Goal: Transaction & Acquisition: Purchase product/service

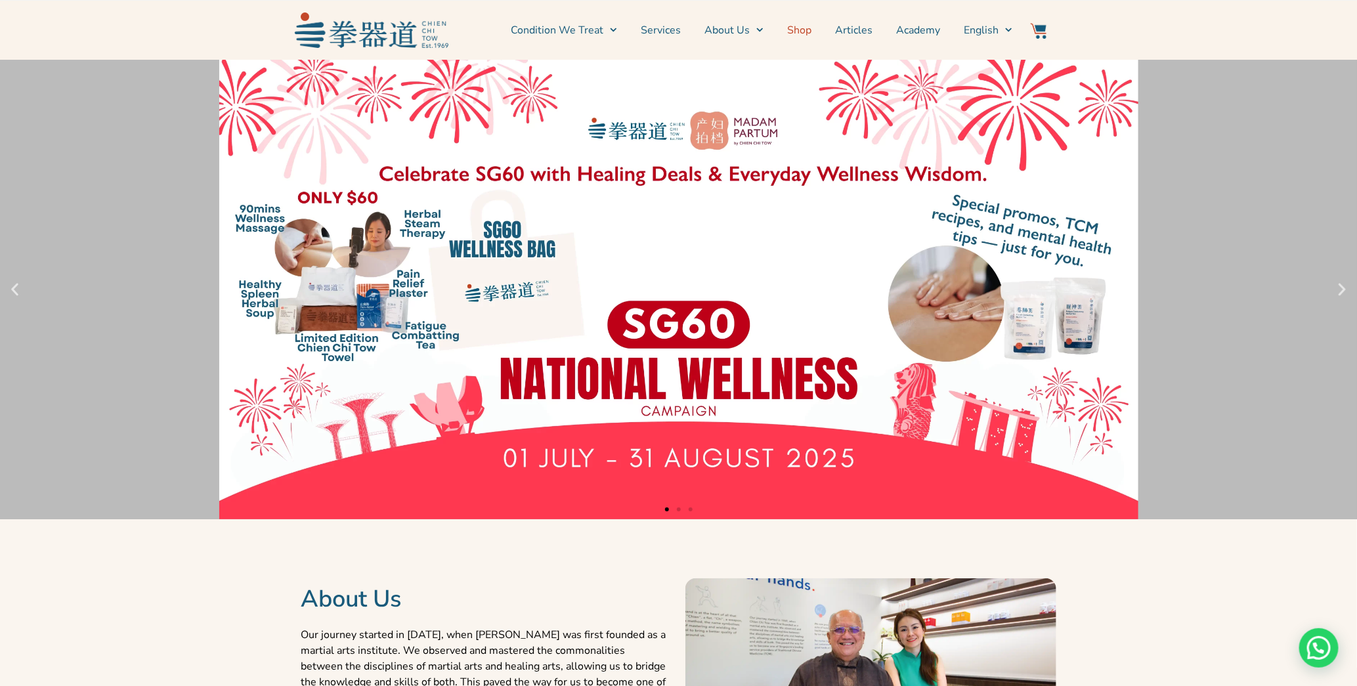
click at [803, 32] on link "Shop" at bounding box center [799, 30] width 24 height 33
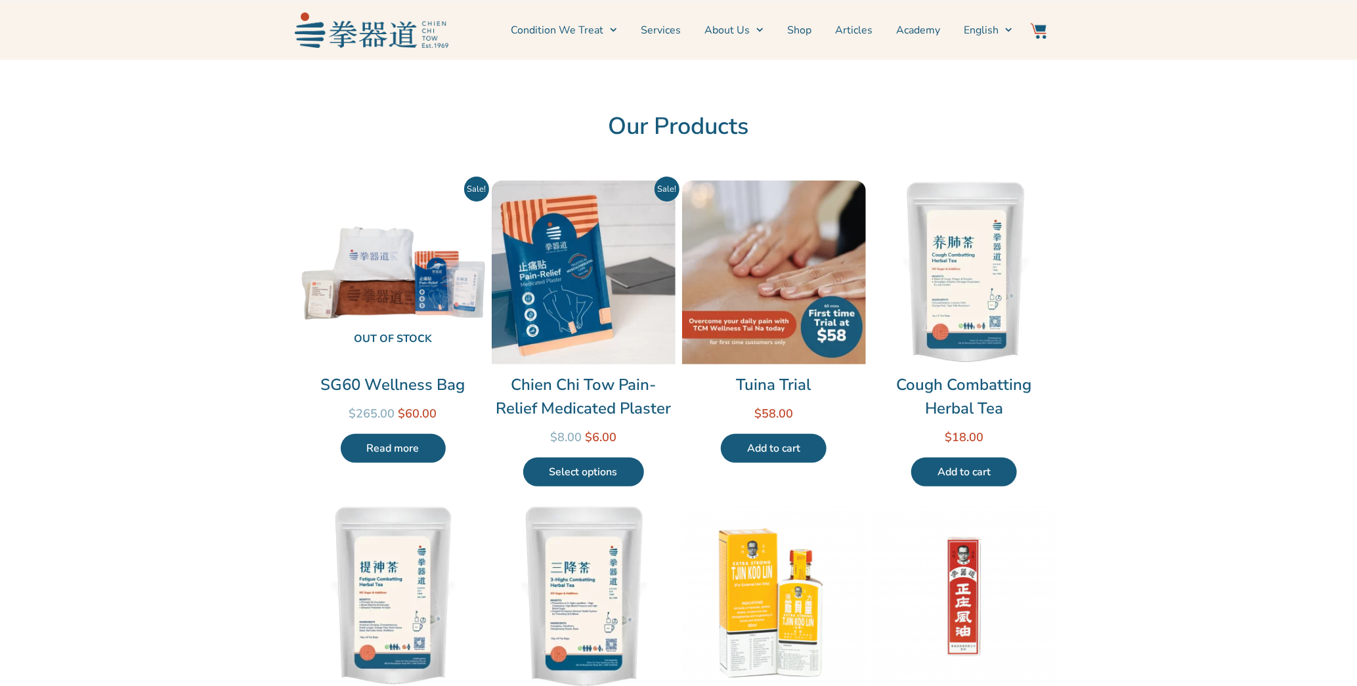
scroll to position [66, 0]
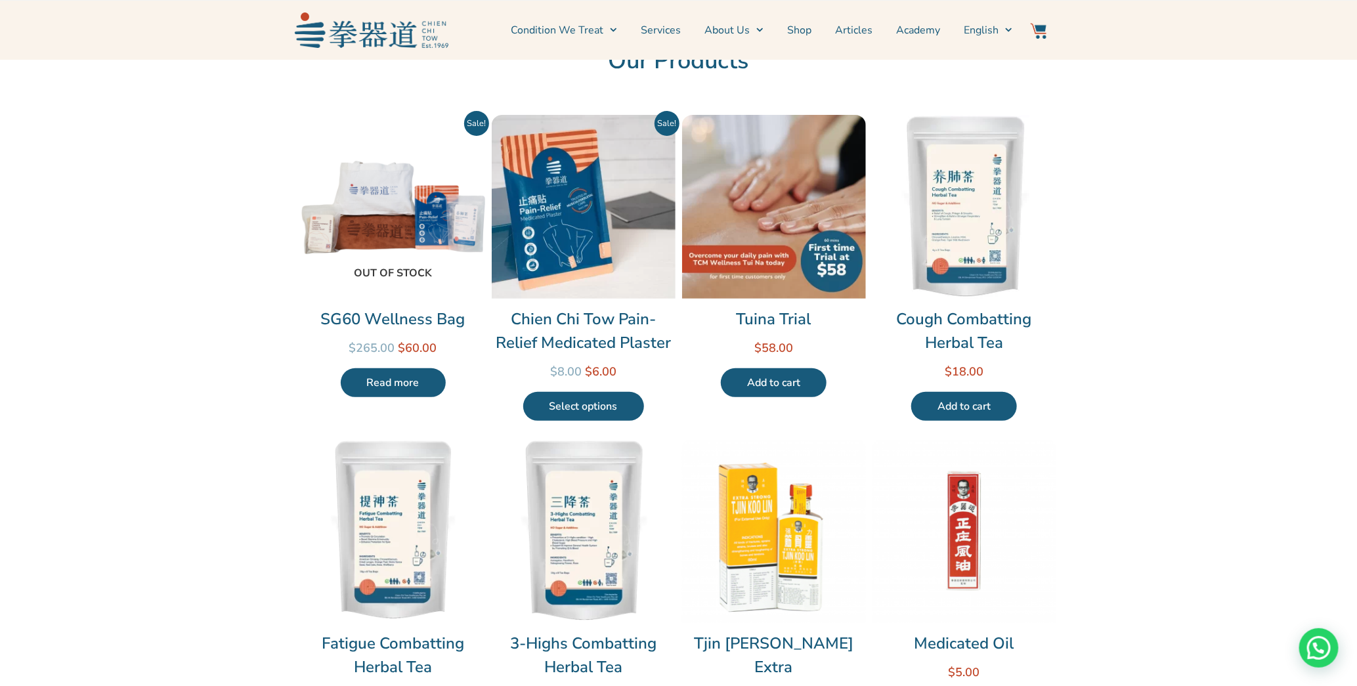
click at [383, 213] on img at bounding box center [393, 207] width 184 height 184
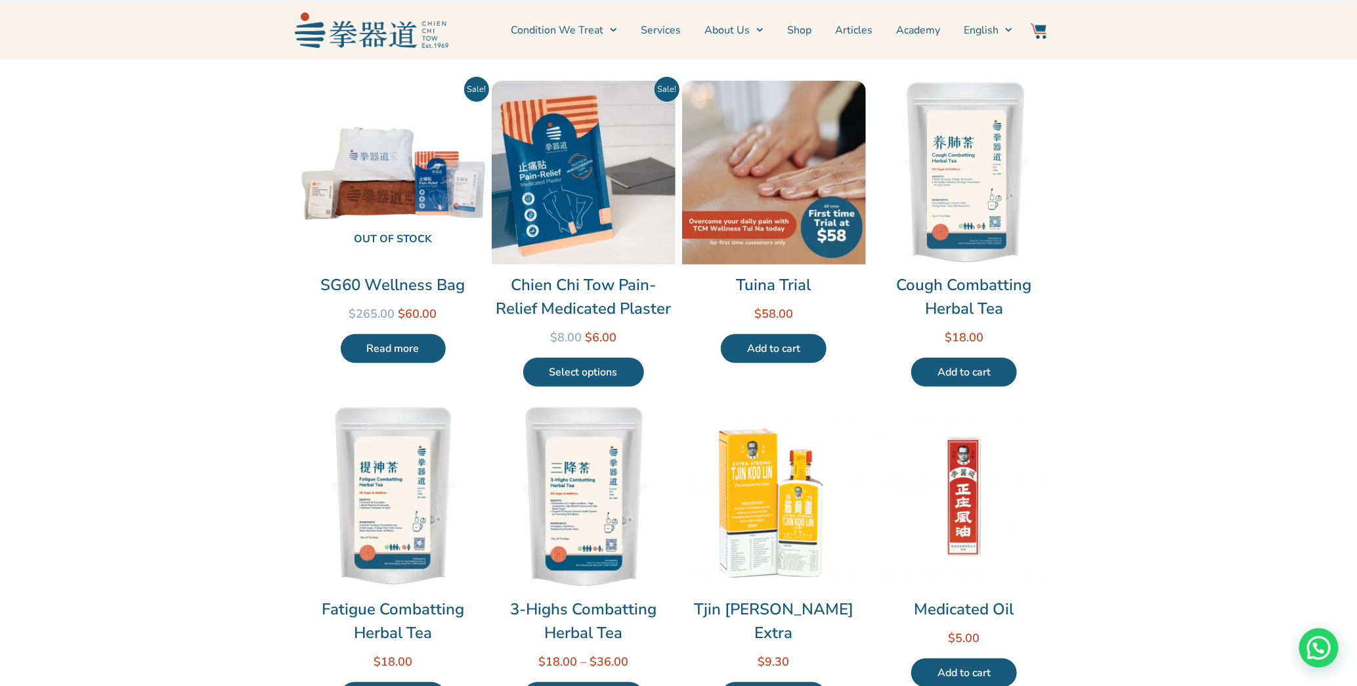
scroll to position [0, 0]
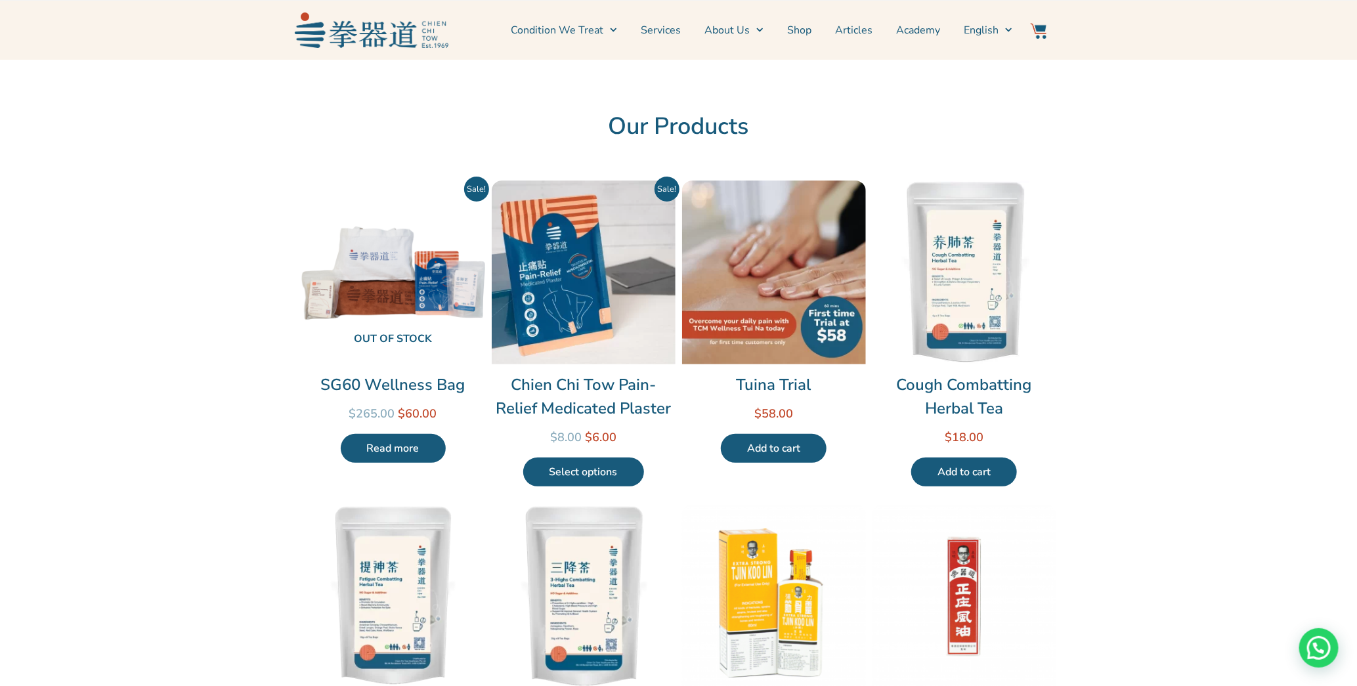
click at [803, 31] on link "Shop" at bounding box center [799, 30] width 24 height 33
click at [801, 29] on link "Shop" at bounding box center [799, 30] width 24 height 33
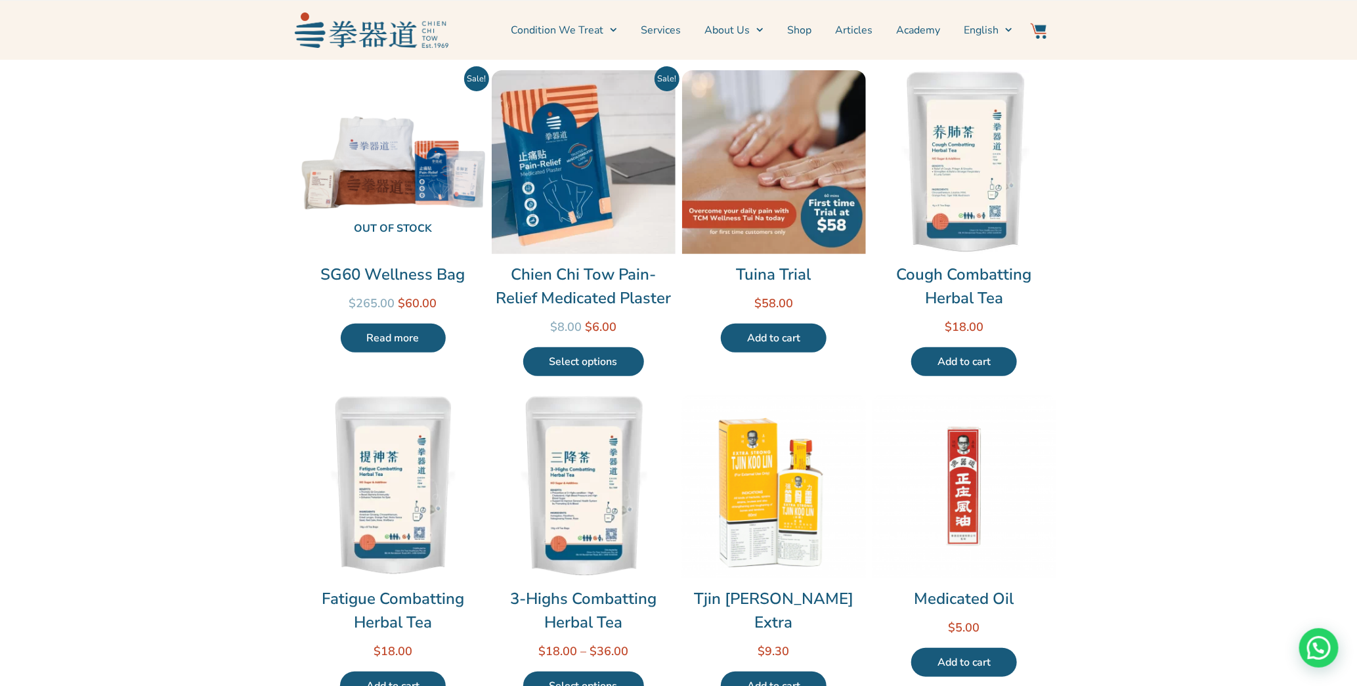
scroll to position [328, 0]
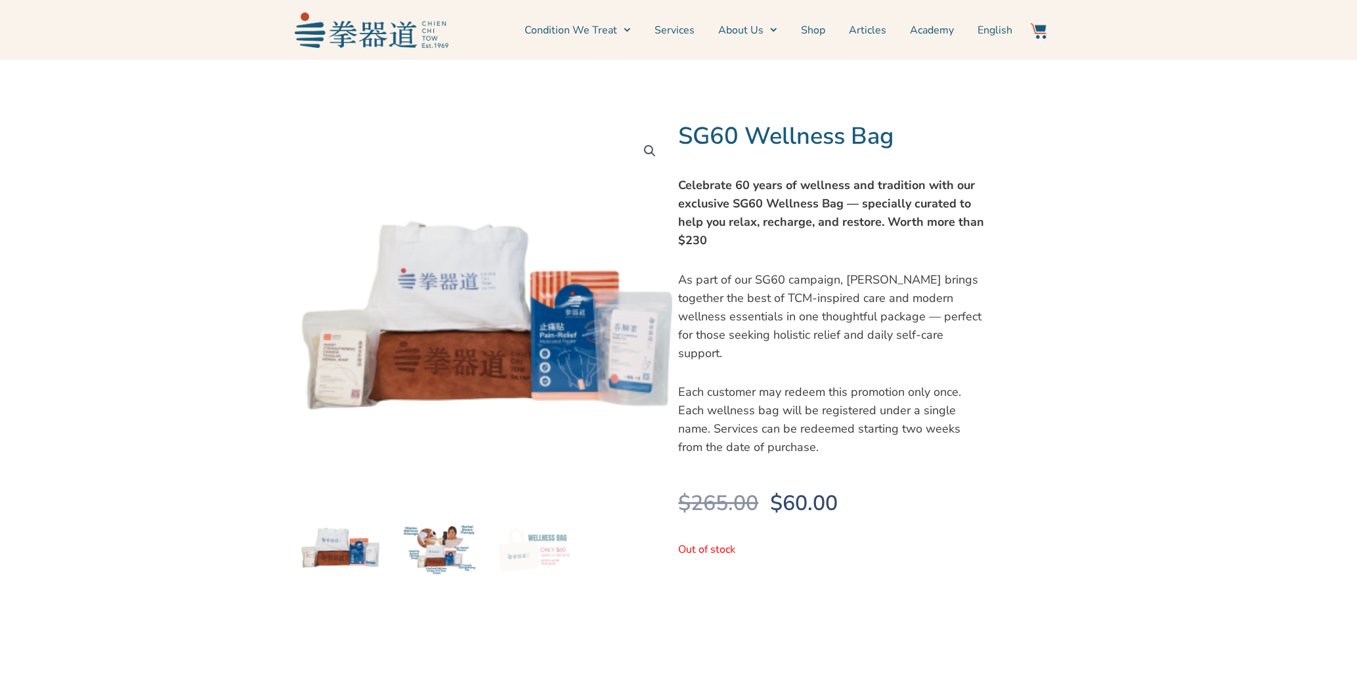
click at [431, 551] on img at bounding box center [438, 547] width 79 height 79
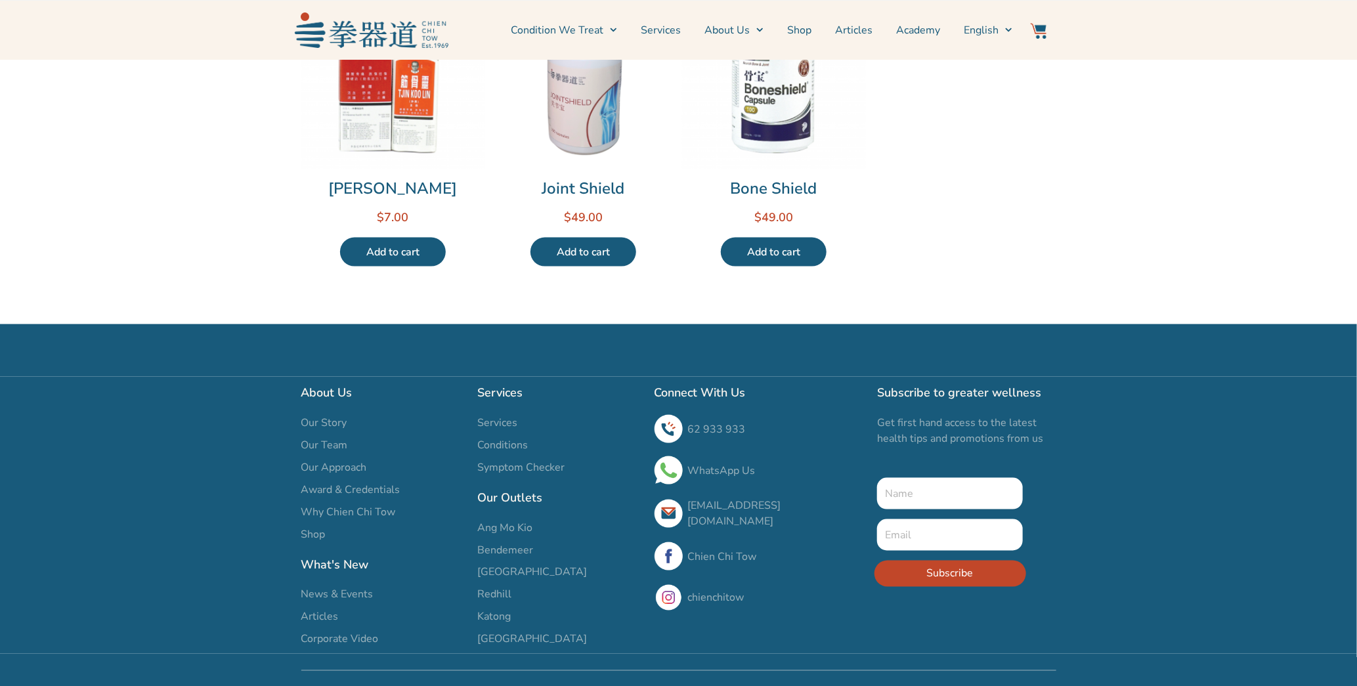
scroll to position [887, 0]
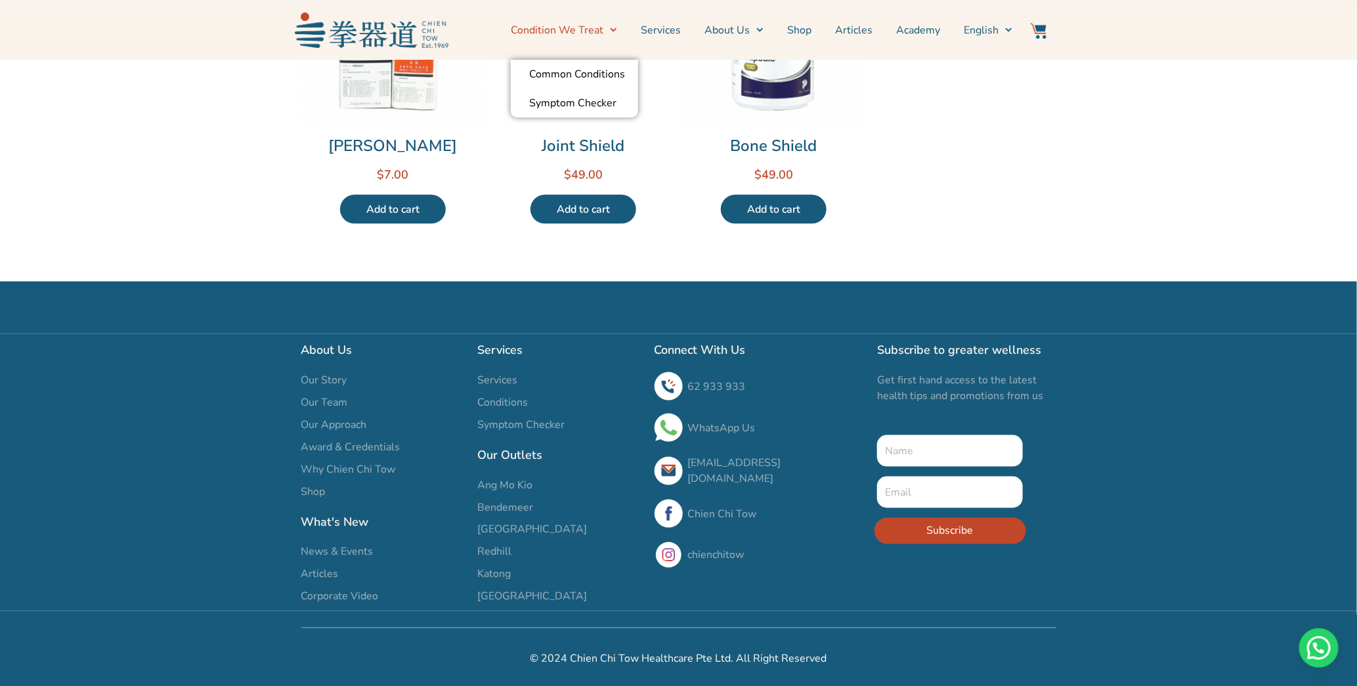
click at [579, 28] on link "Condition We Treat" at bounding box center [564, 30] width 106 height 33
click at [800, 32] on link "Shop" at bounding box center [799, 30] width 24 height 33
